Goal: Task Accomplishment & Management: Manage account settings

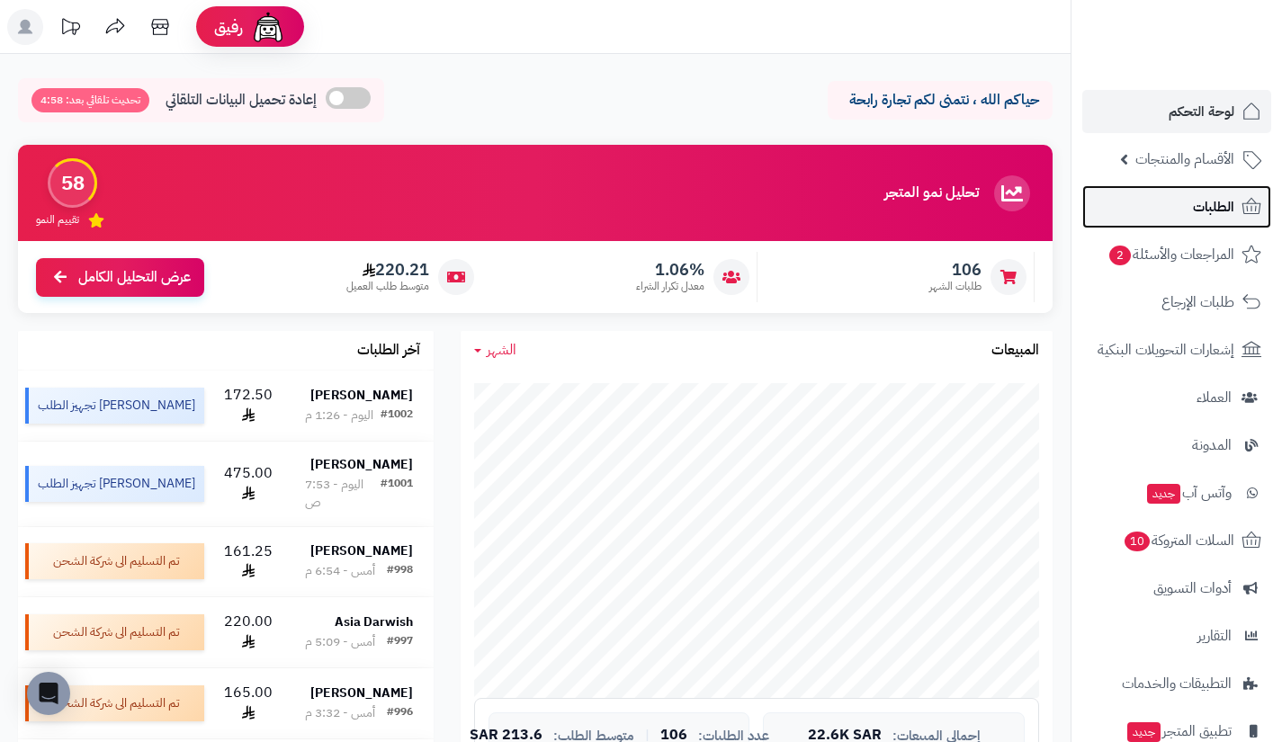
click at [1136, 195] on link "الطلبات" at bounding box center [1176, 206] width 189 height 43
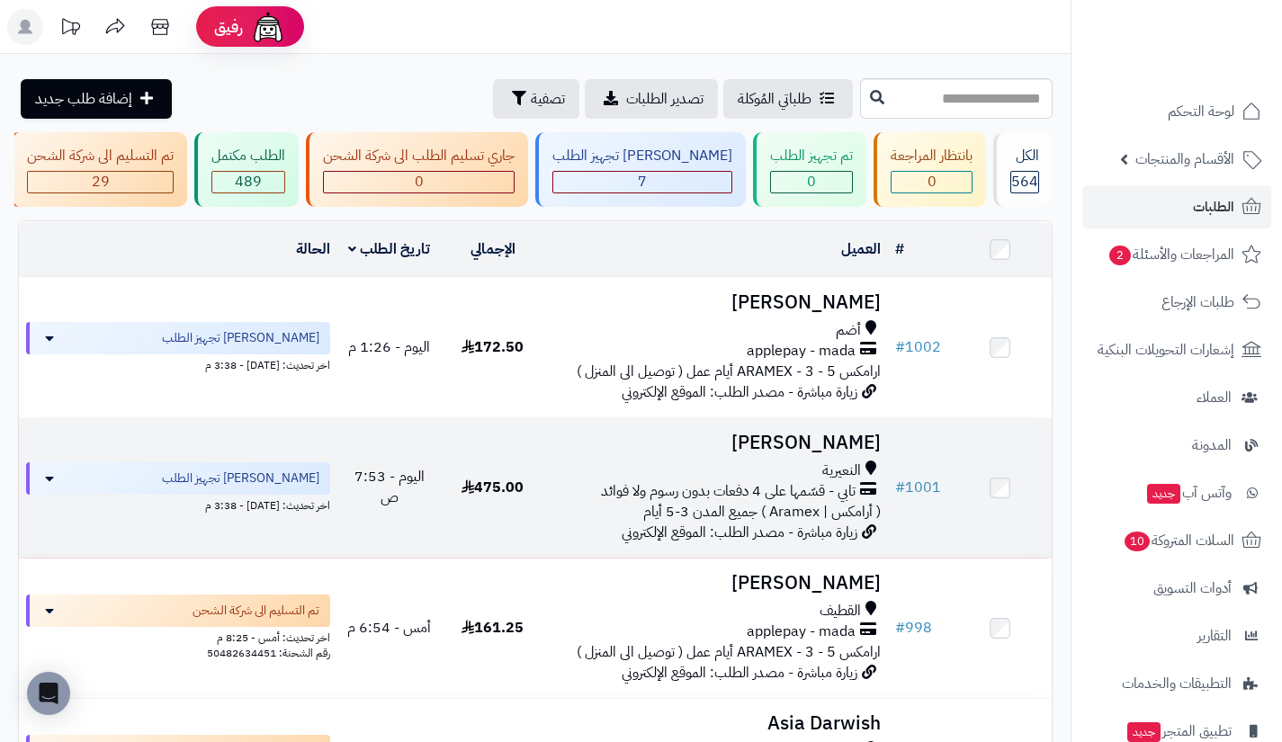
click at [827, 453] on h3 "هيا العدواني" at bounding box center [716, 443] width 329 height 21
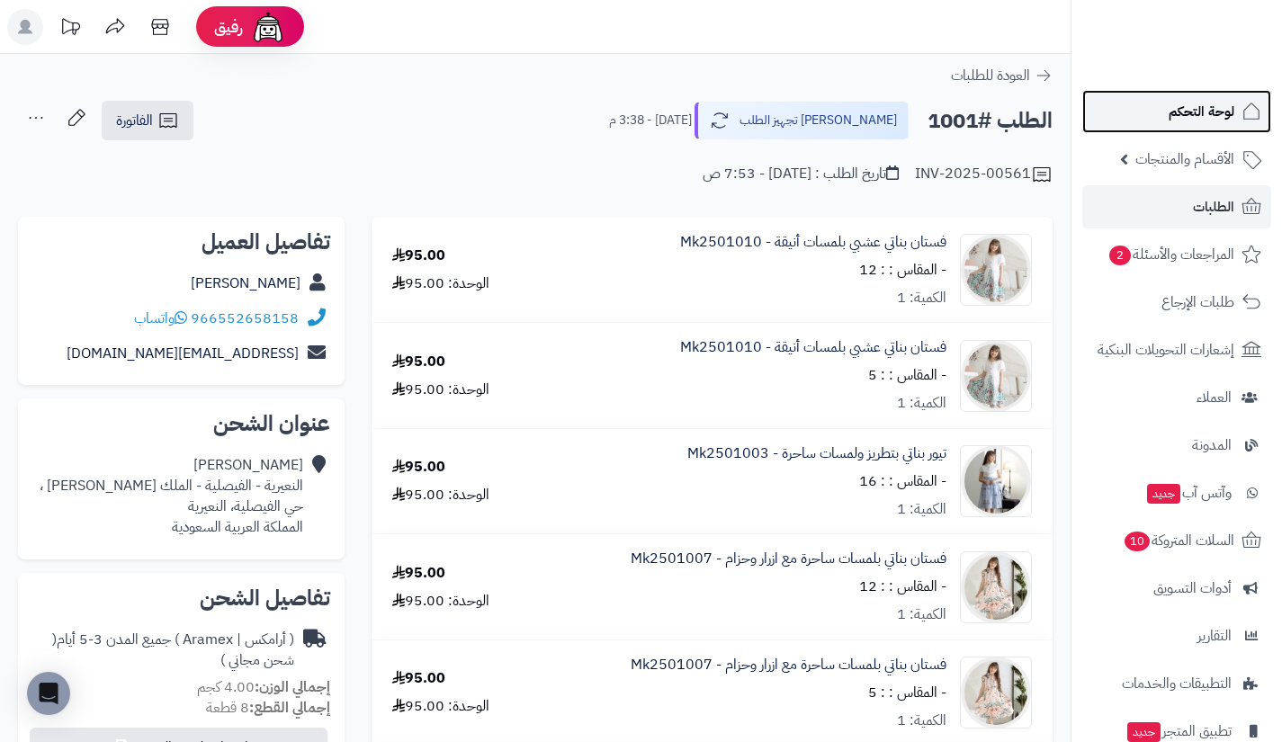
click at [1166, 101] on link "لوحة التحكم" at bounding box center [1176, 111] width 189 height 43
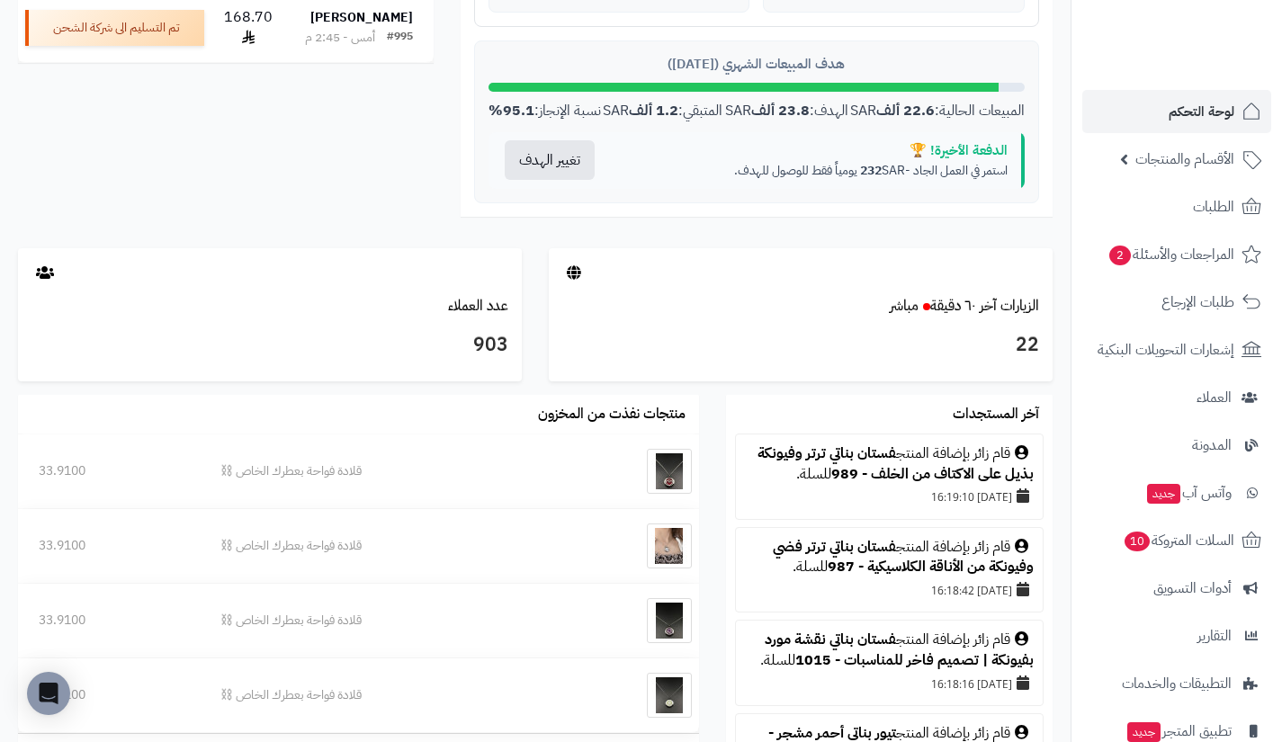
scroll to position [755, 0]
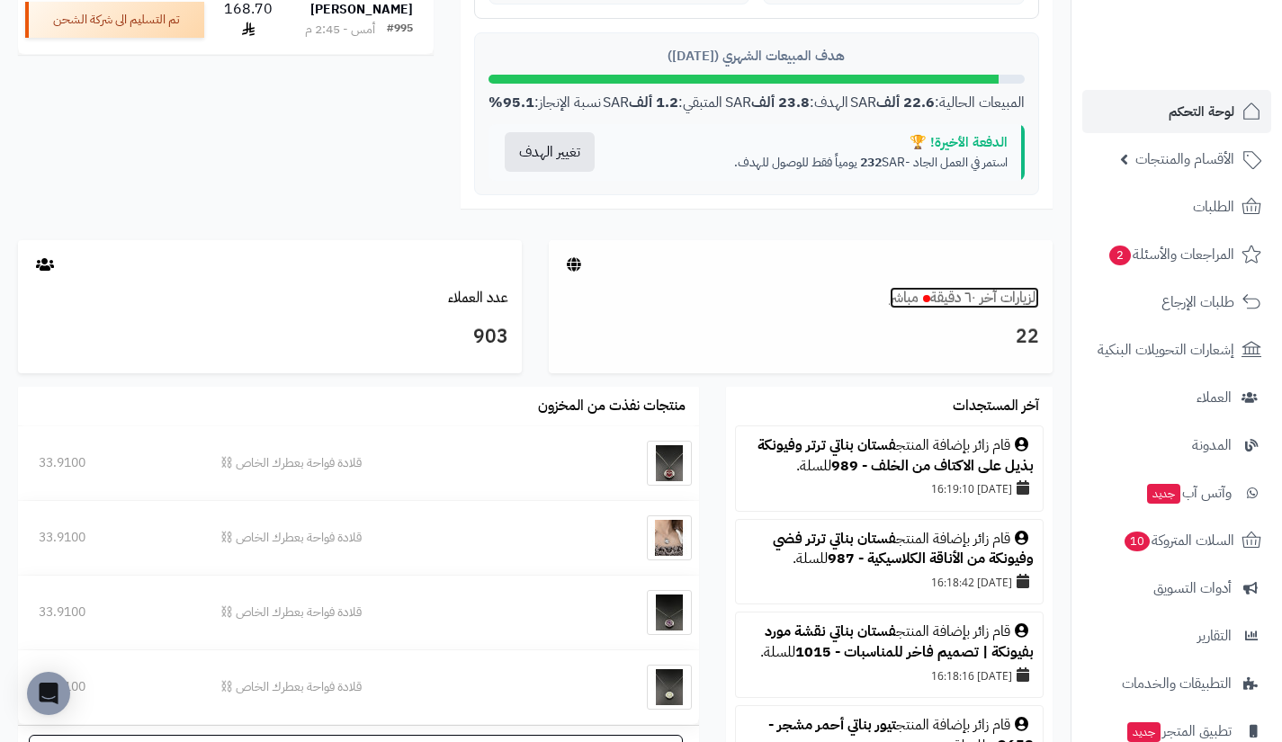
click at [1010, 309] on link "الزيارات آخر ٦٠ دقيقة مباشر" at bounding box center [964, 298] width 149 height 22
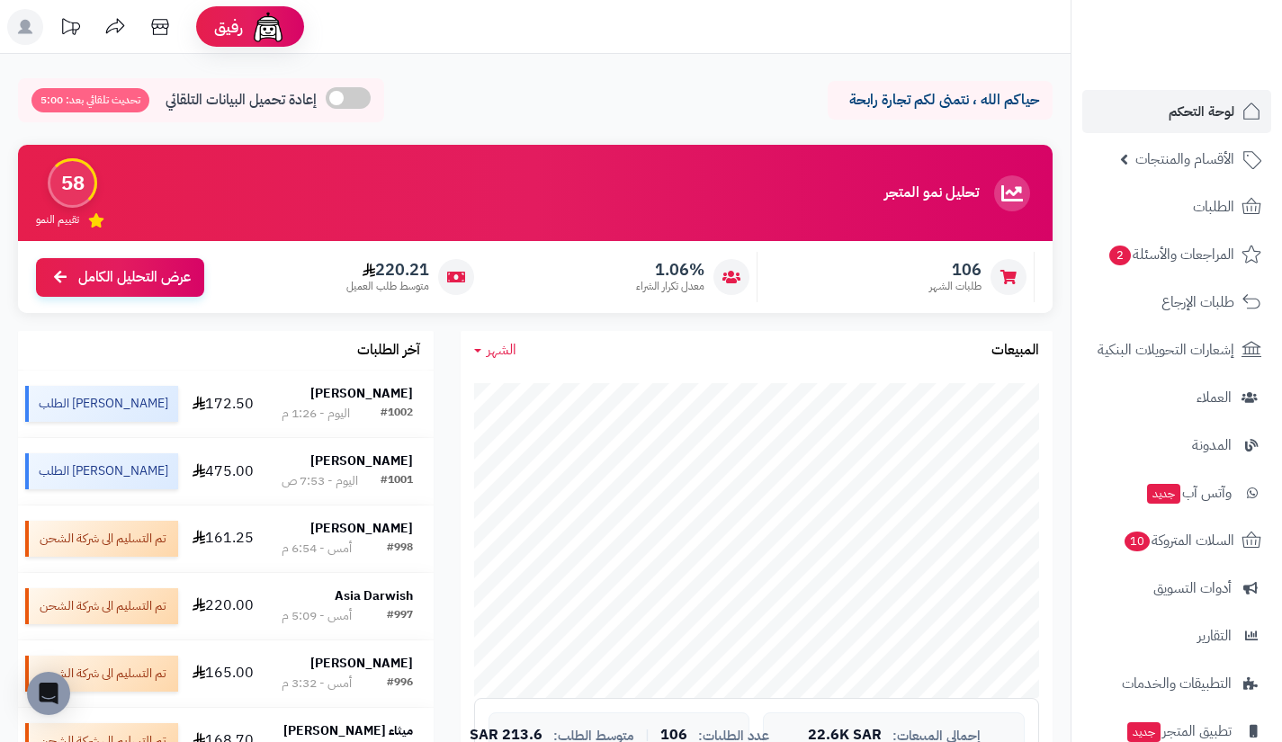
scroll to position [742, 0]
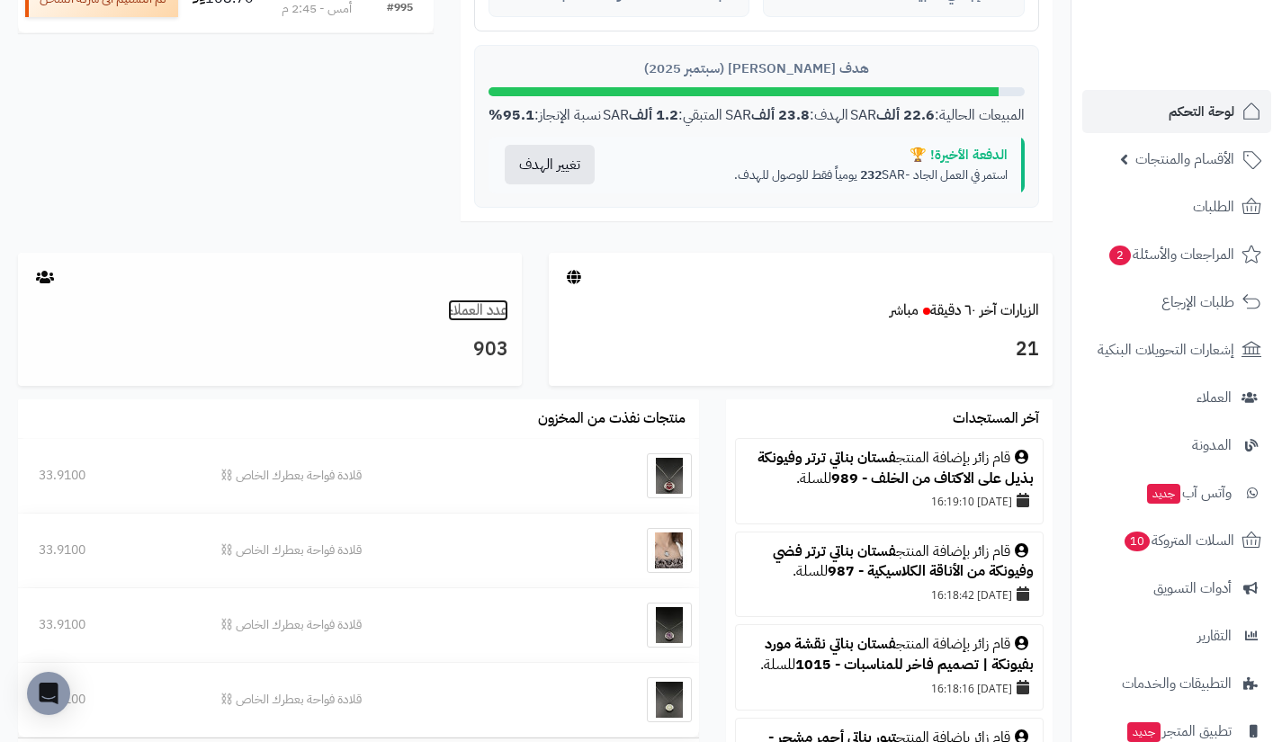
click at [480, 321] on link "عدد العملاء" at bounding box center [478, 311] width 60 height 22
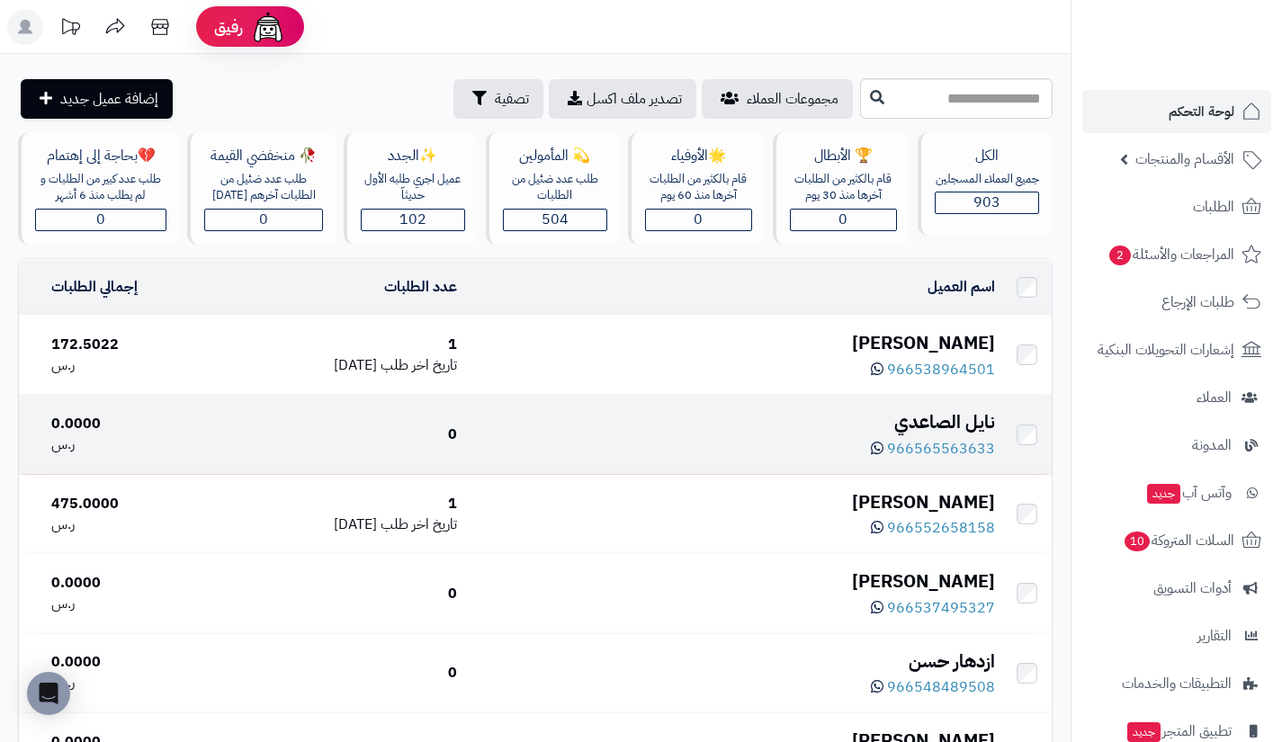
click at [910, 421] on div "نايل الصاعدي" at bounding box center [733, 422] width 524 height 26
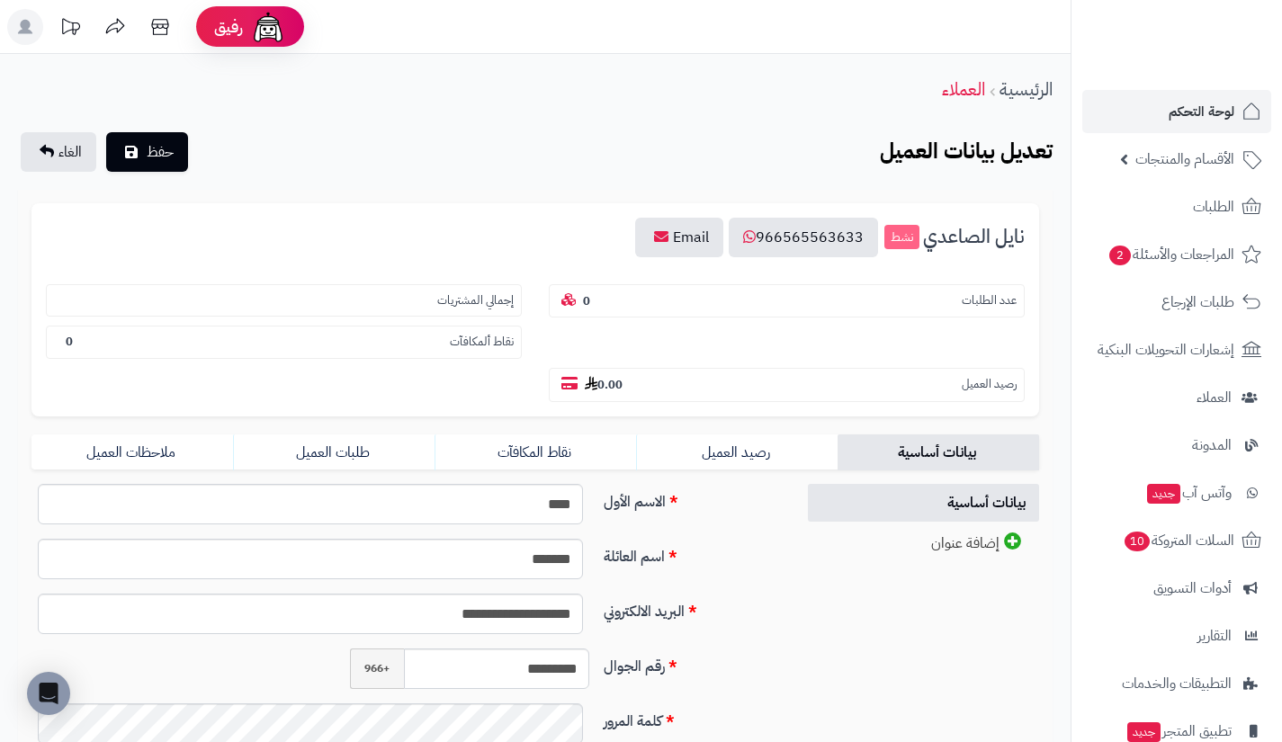
click at [274, 399] on div "عدد الطلبات 0 إجمالي المشتريات نقاط ألمكافآت 0 رصيد العميل 0.00" at bounding box center [535, 338] width 1006 height 127
click at [574, 441] on link "نقاط المكافآت" at bounding box center [536, 453] width 202 height 36
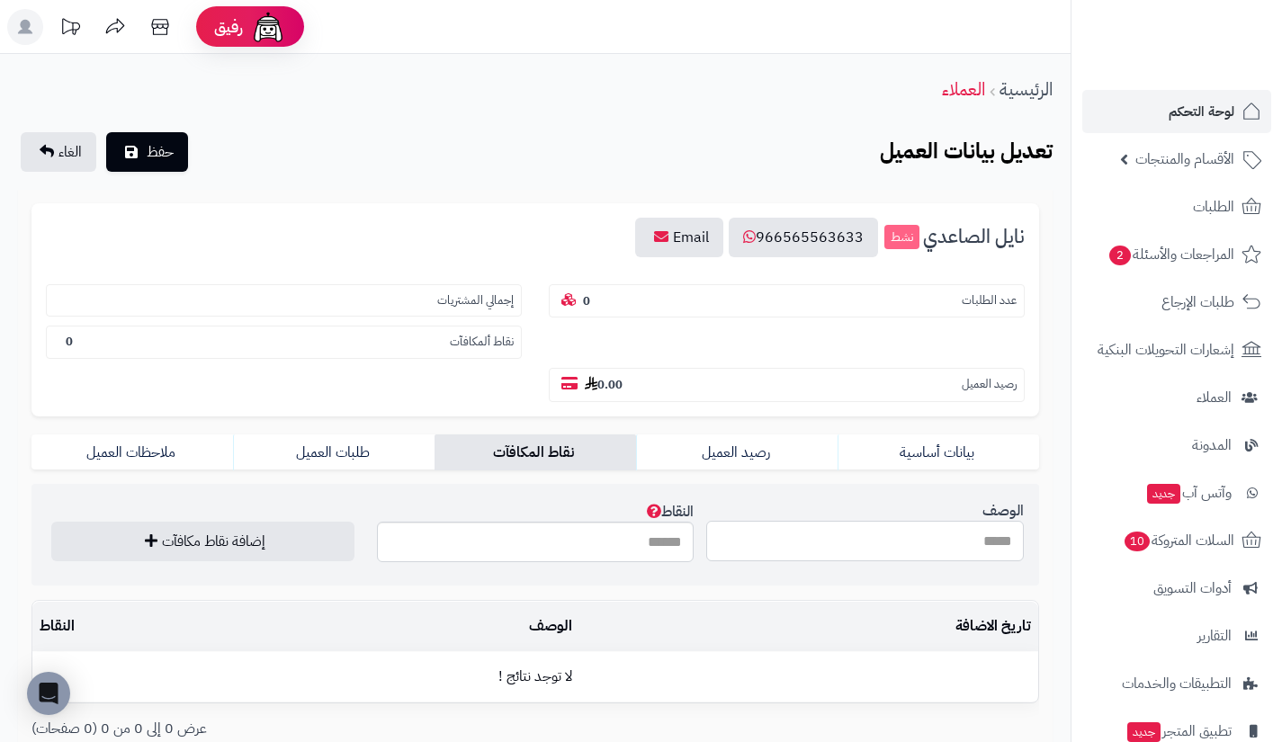
click at [747, 531] on input "الوصف" at bounding box center [865, 541] width 318 height 40
type input "**********"
type input "***"
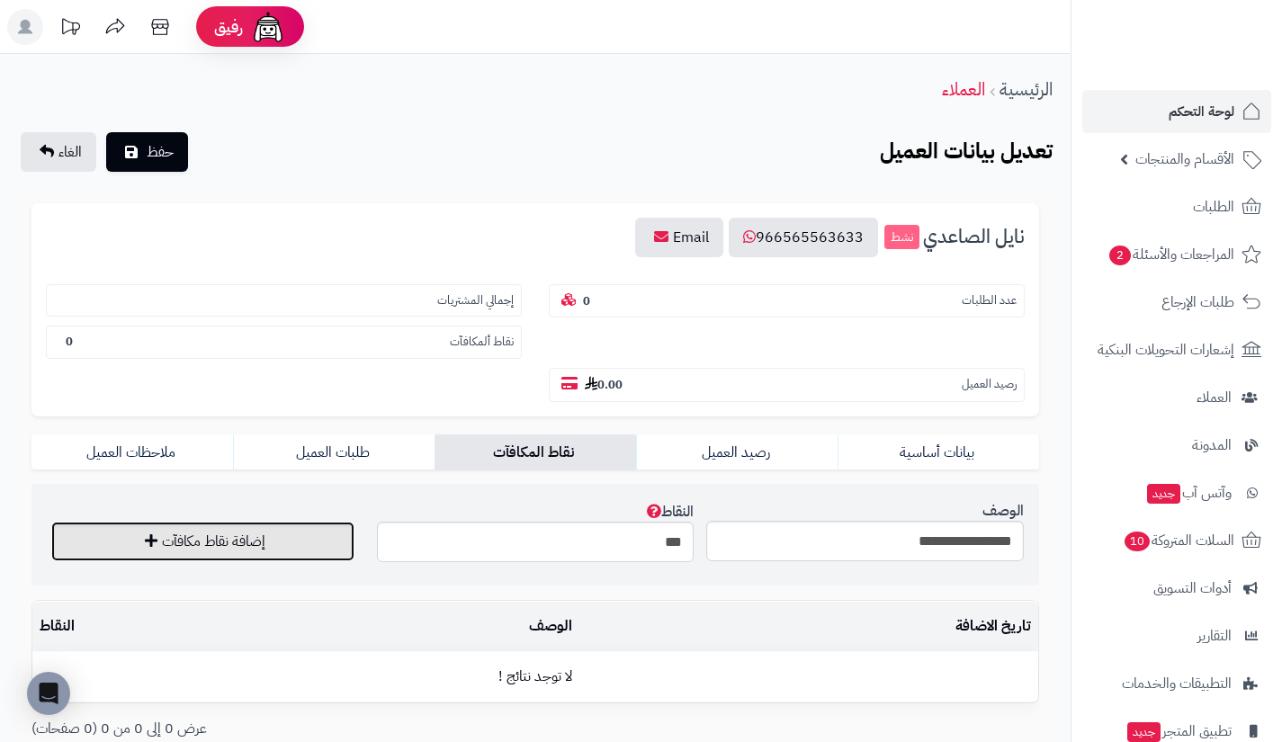
click at [51, 522] on button "إضافة نقاط مكافآت" at bounding box center [202, 542] width 303 height 40
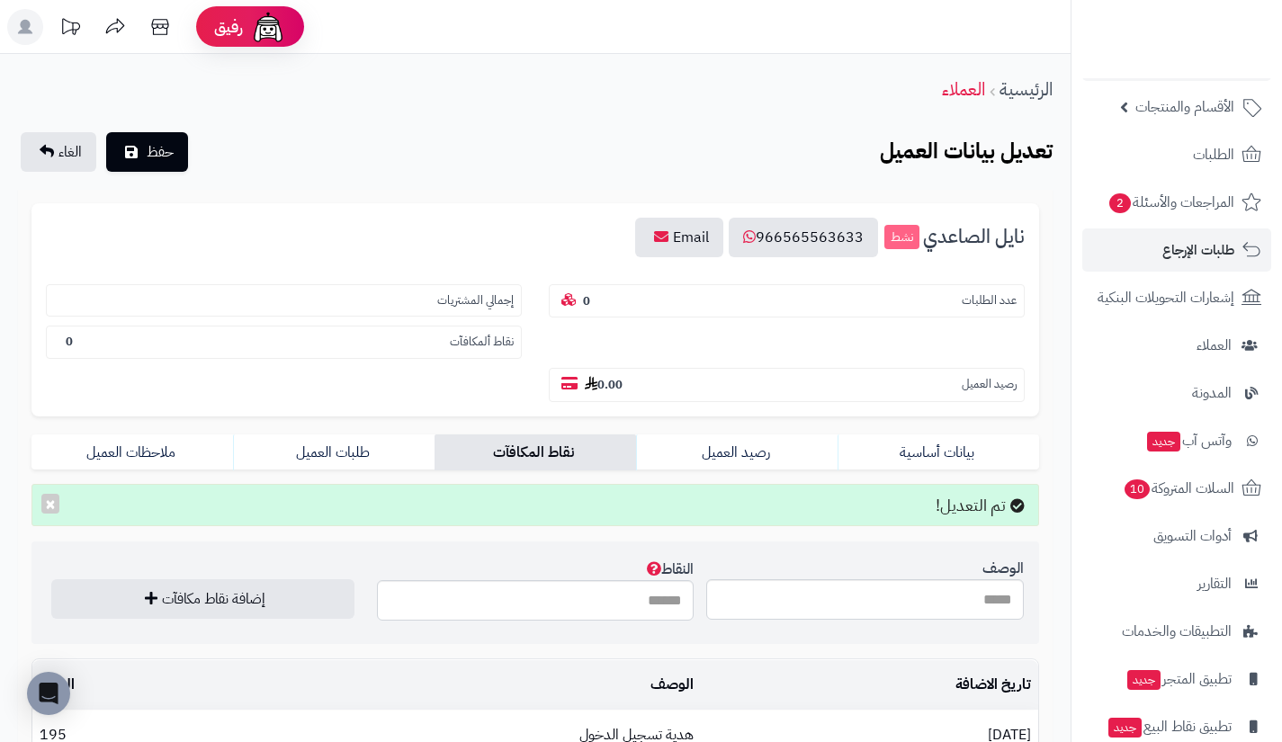
scroll to position [51, 0]
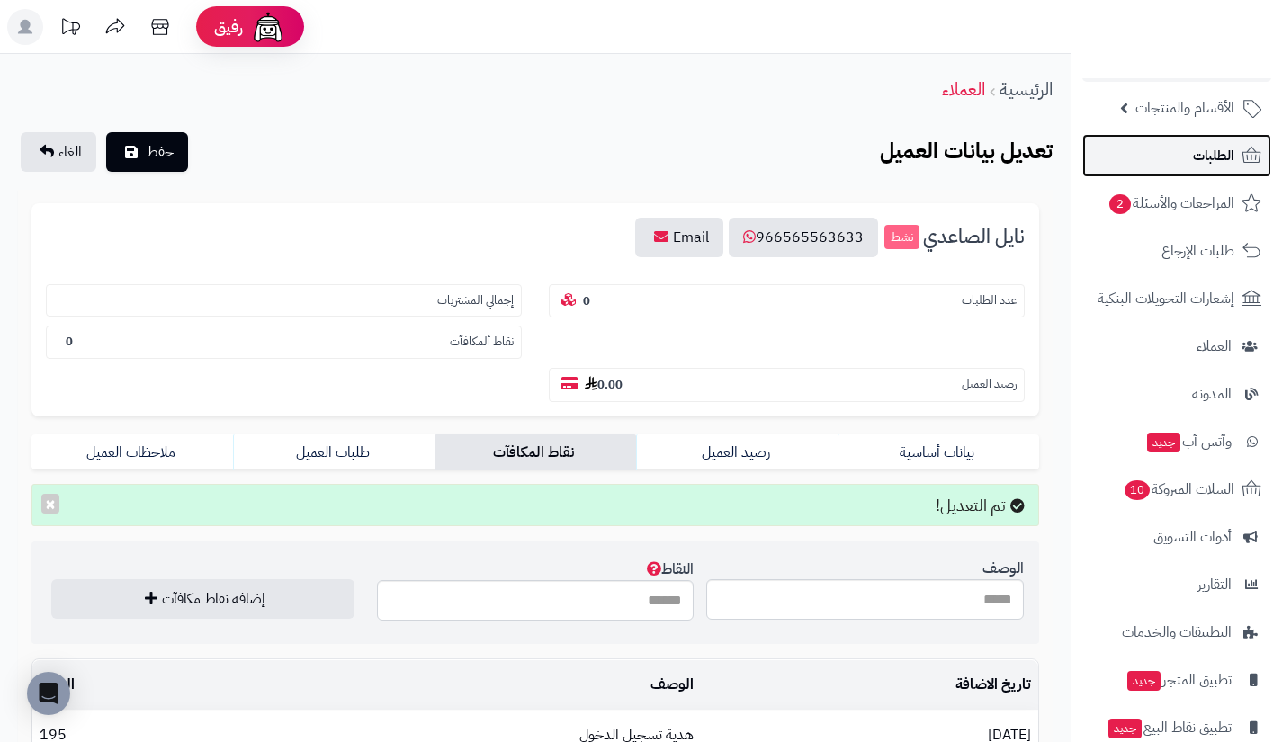
click at [1168, 172] on link "الطلبات" at bounding box center [1176, 155] width 189 height 43
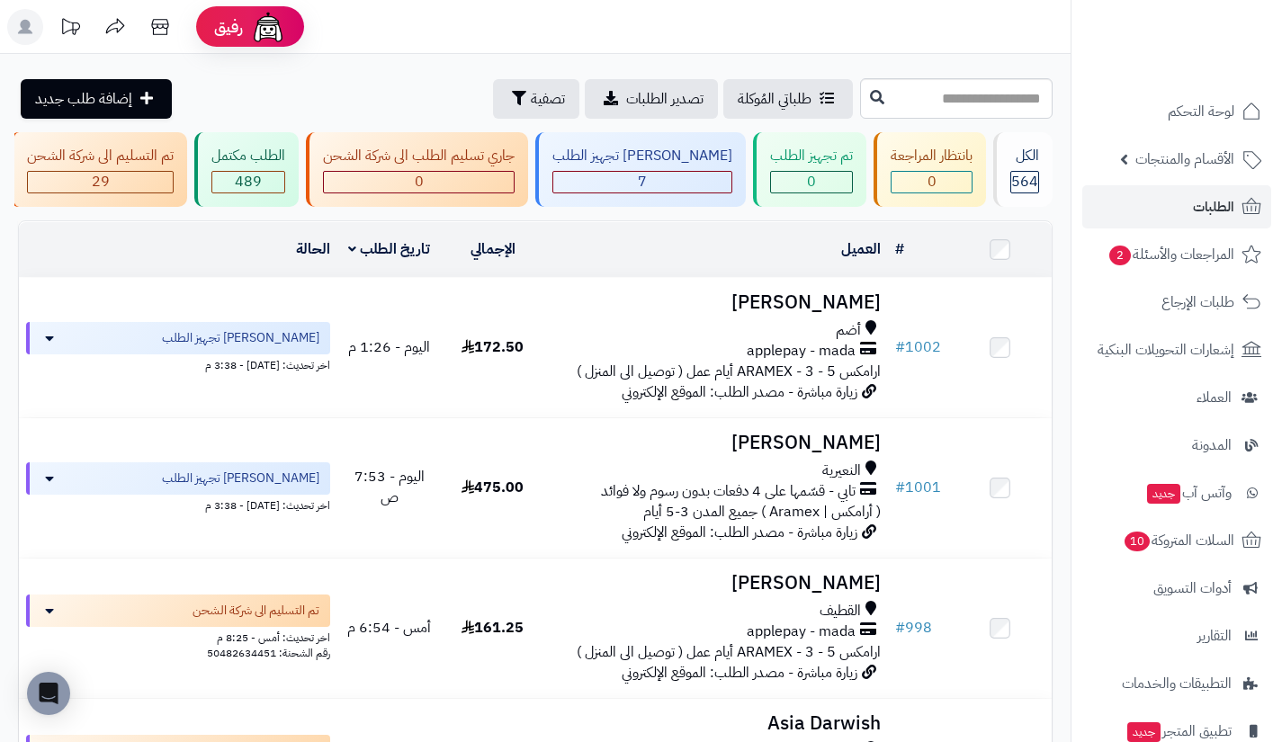
scroll to position [0, -274]
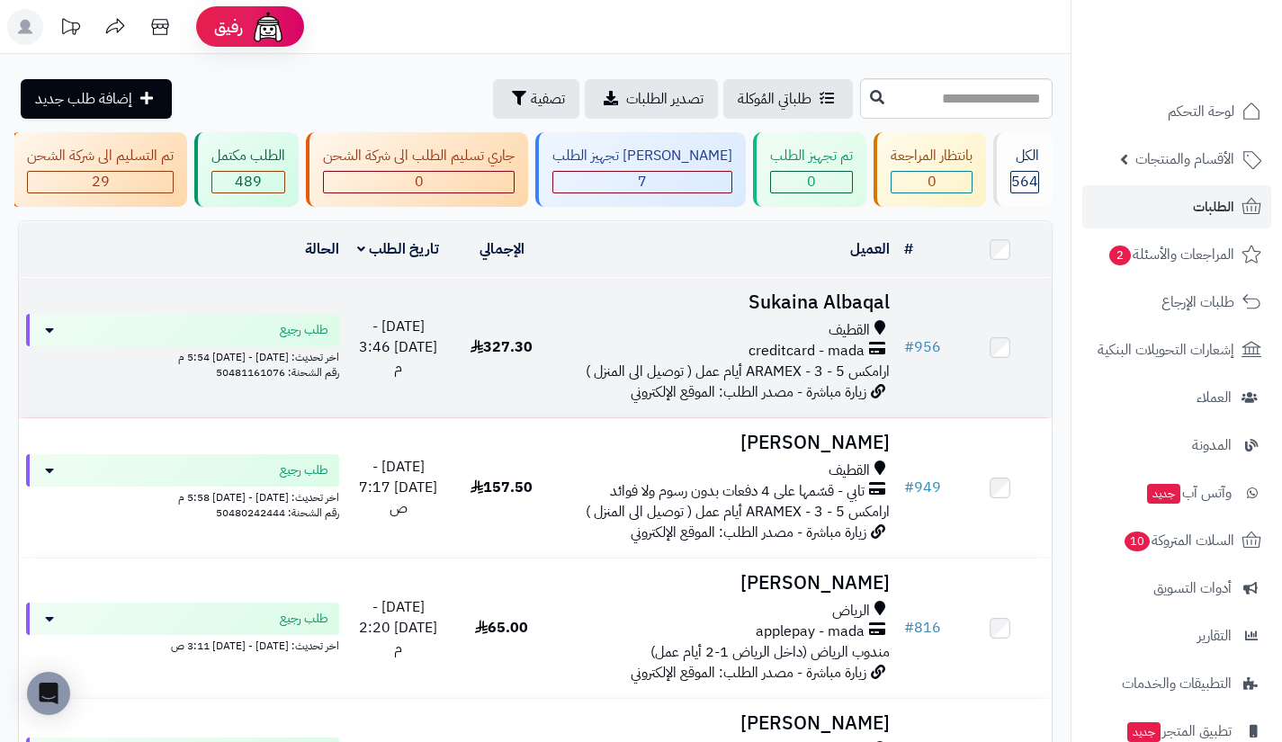
click at [828, 382] on span "ارامكس ARAMEX - 3 - 5 أيام عمل ( توصيل الى المنزل )" at bounding box center [738, 372] width 304 height 22
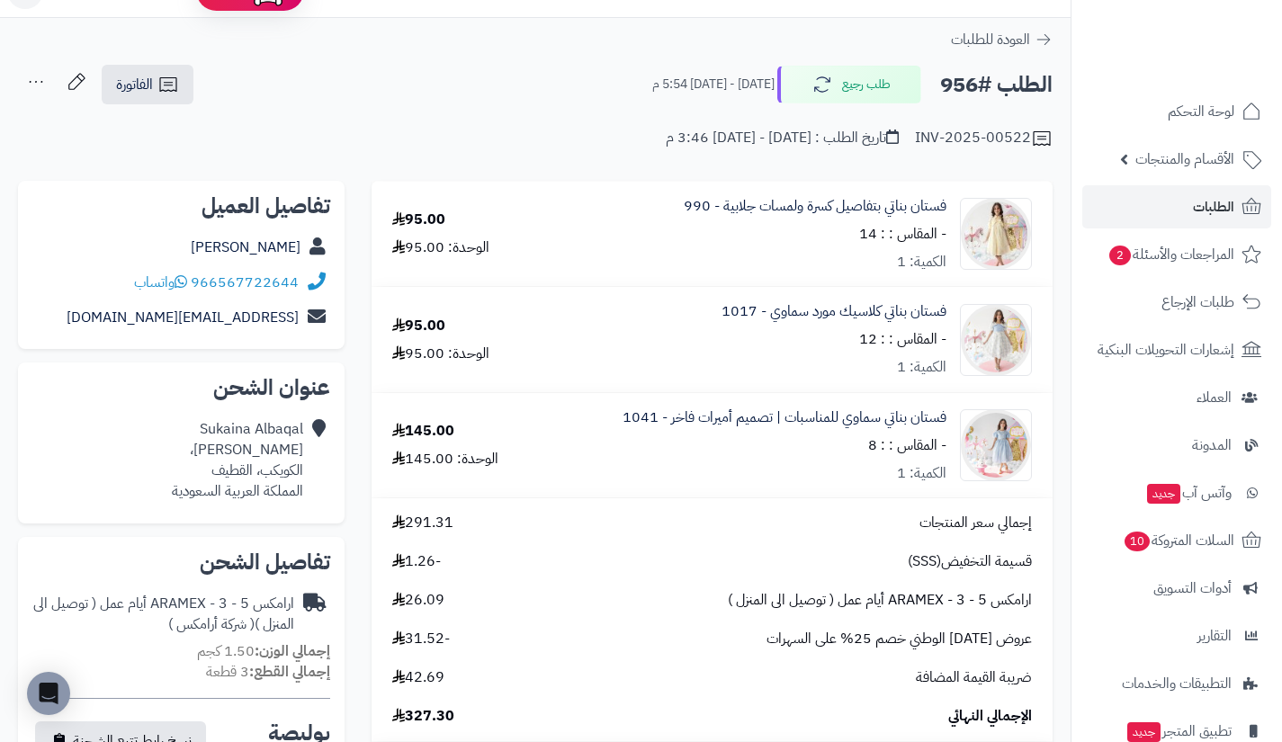
scroll to position [12, 0]
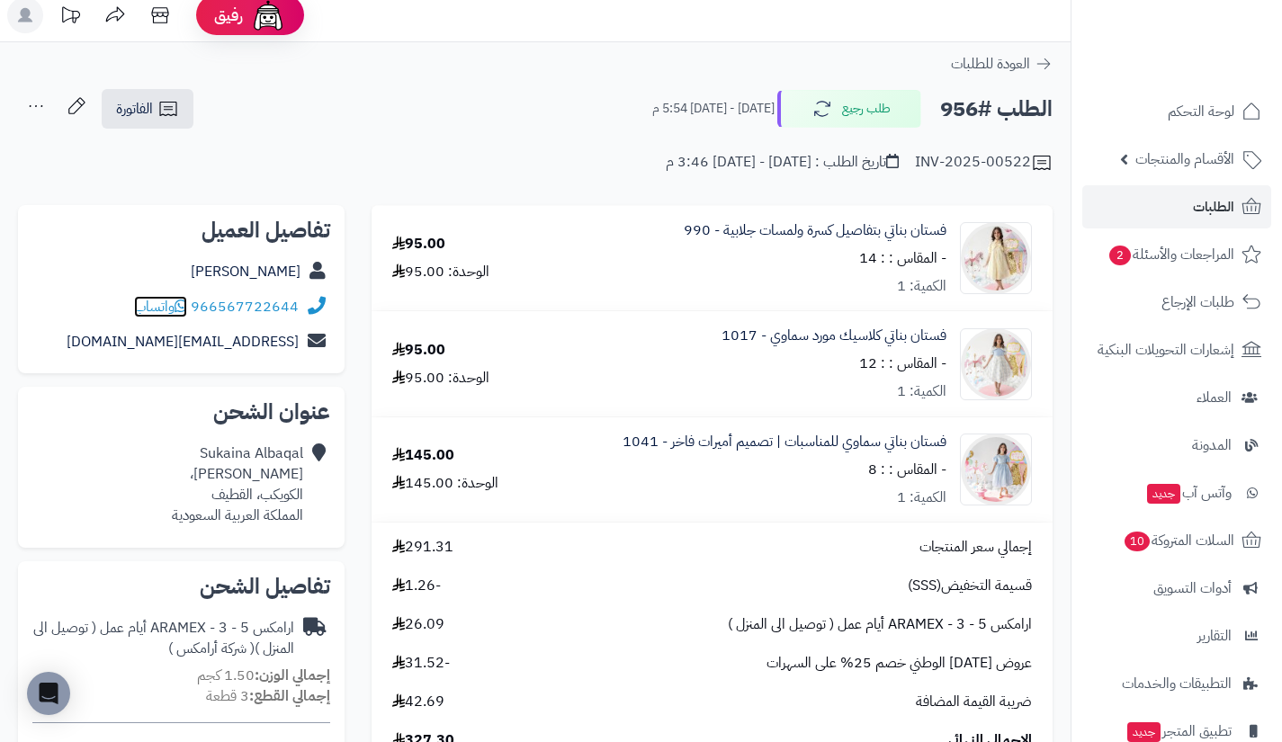
click at [174, 299] on span "واتساب" at bounding box center [160, 307] width 53 height 22
